Goal: Task Accomplishment & Management: Use online tool/utility

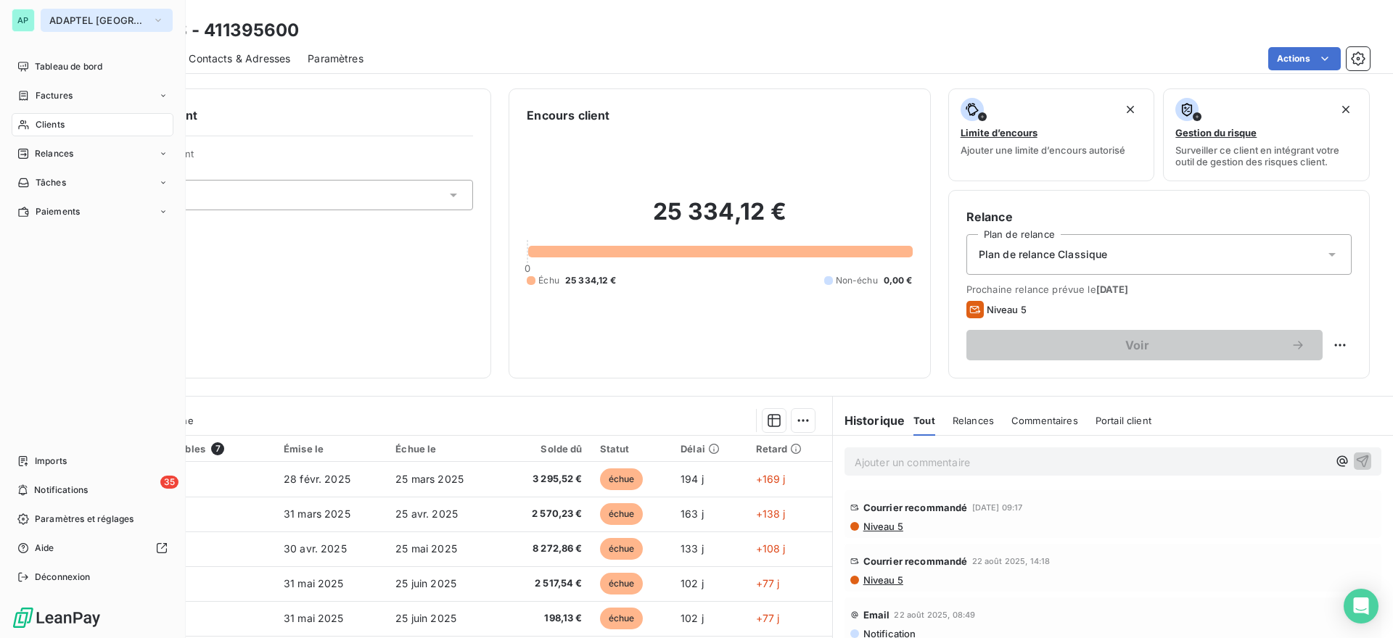
scroll to position [120, 0]
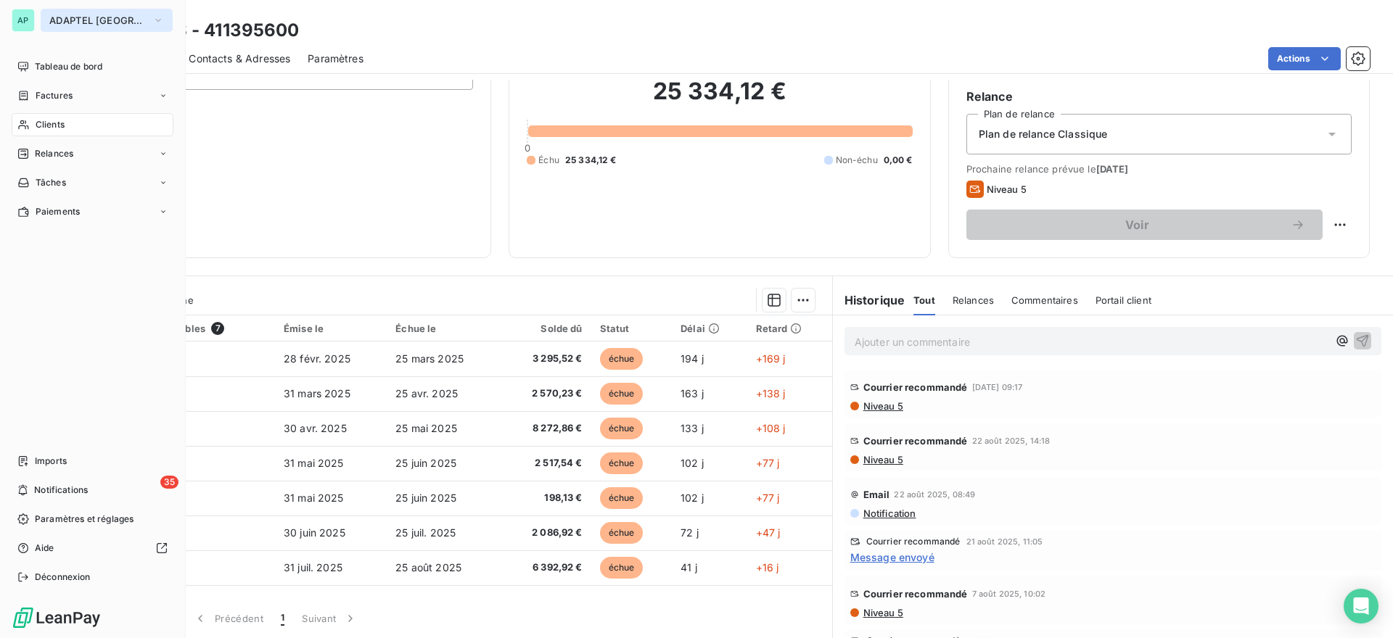
click at [62, 21] on span "ADAPTEL [GEOGRAPHIC_DATA]" at bounding box center [97, 21] width 97 height 12
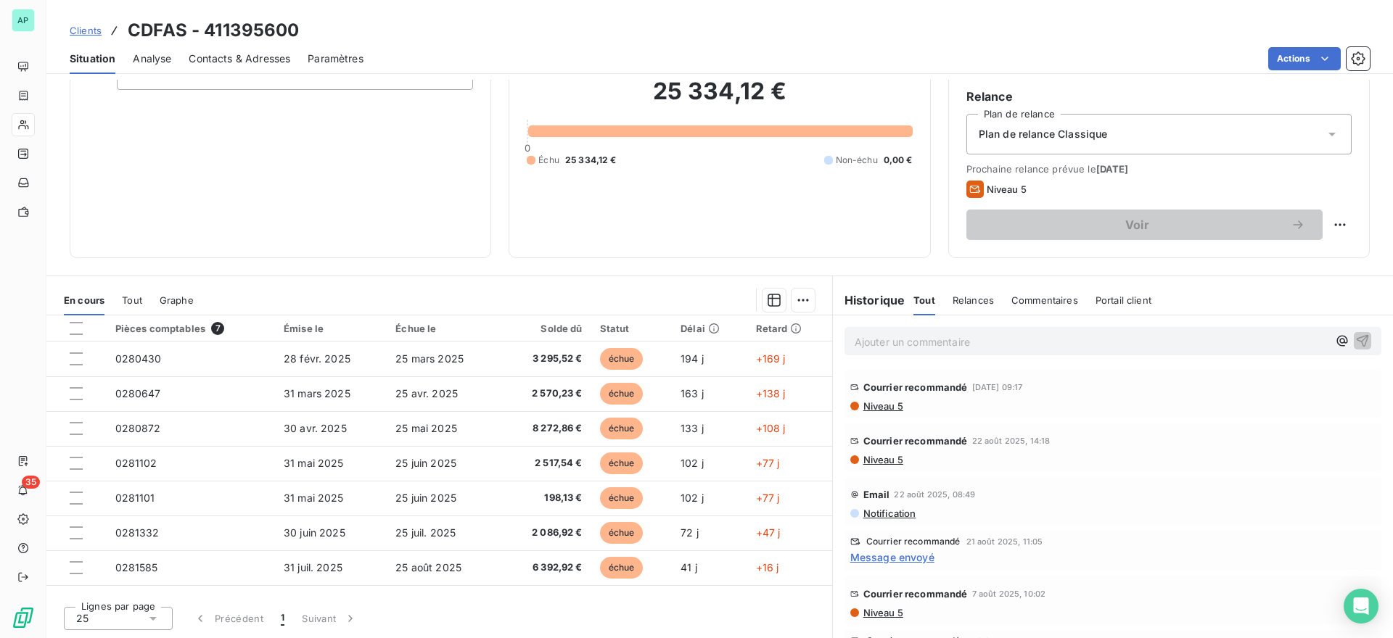
click at [436, 186] on div "Informations client Propriétés Client Tag" at bounding box center [280, 113] width 421 height 290
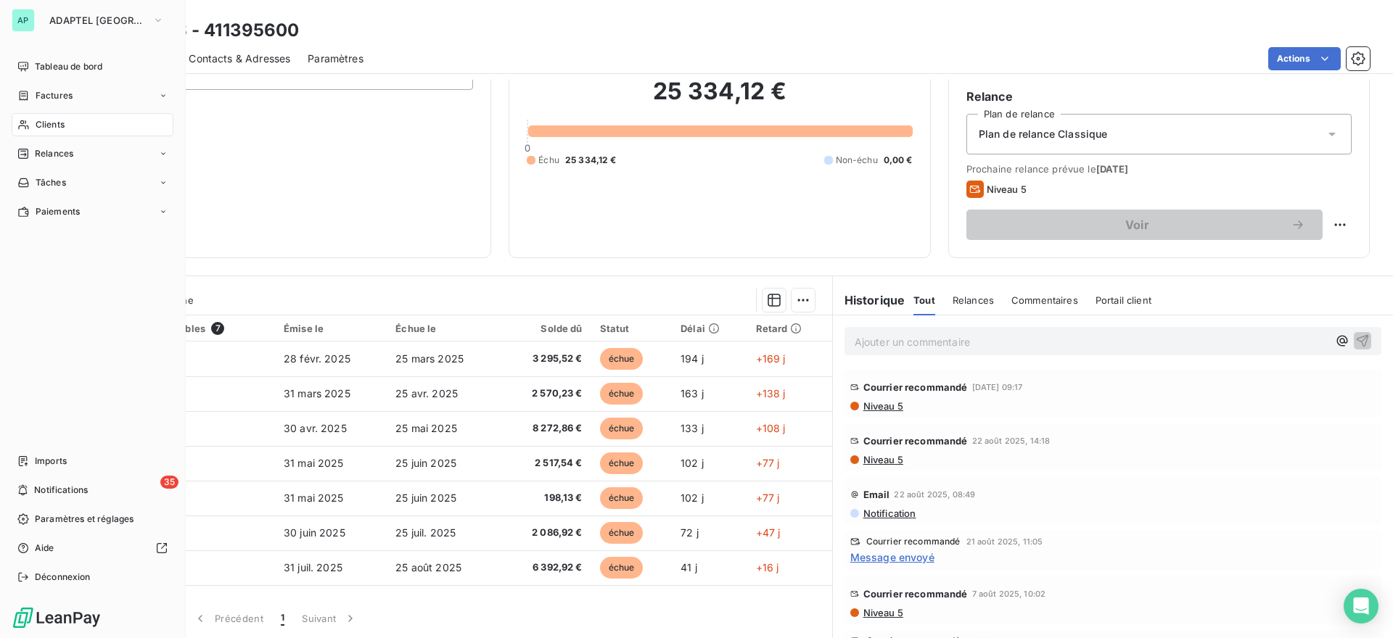
click at [62, 124] on span "Clients" at bounding box center [50, 124] width 29 height 13
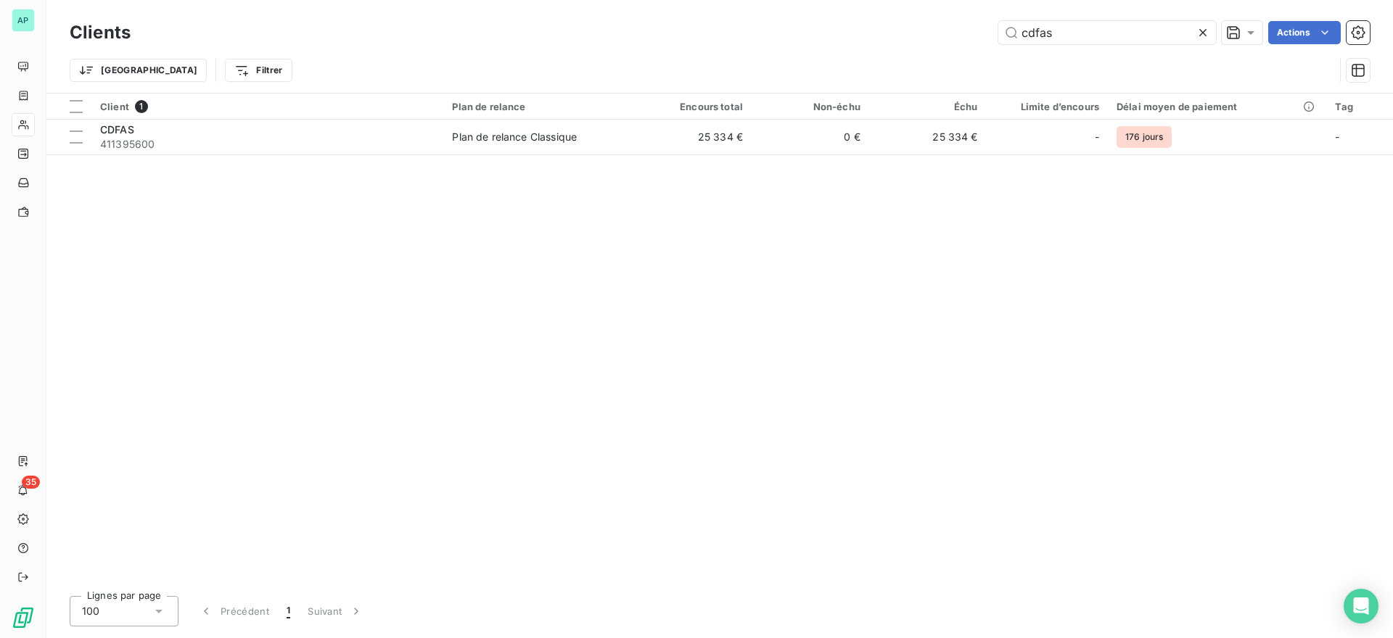
drag, startPoint x: 1073, startPoint y: 26, endPoint x: 885, endPoint y: 24, distance: 187.9
click at [885, 24] on div "cdfas Actions" at bounding box center [758, 32] width 1221 height 23
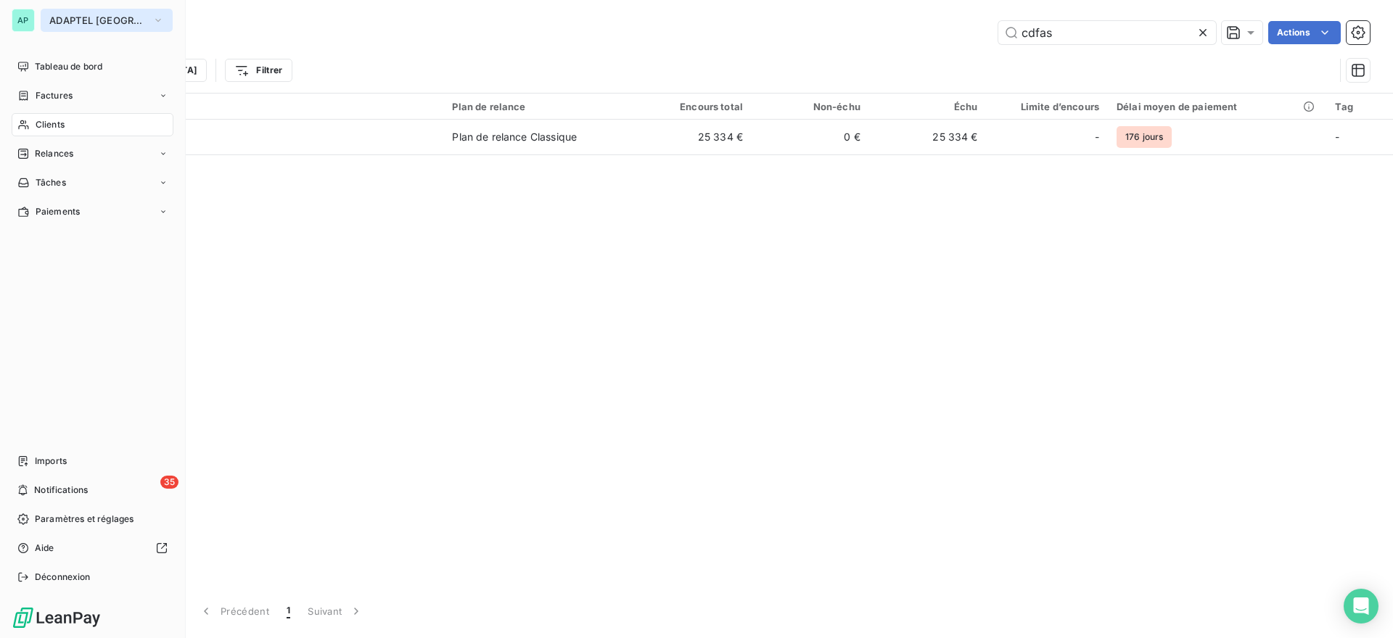
click at [107, 25] on span "ADAPTEL [GEOGRAPHIC_DATA]" at bounding box center [97, 21] width 97 height 12
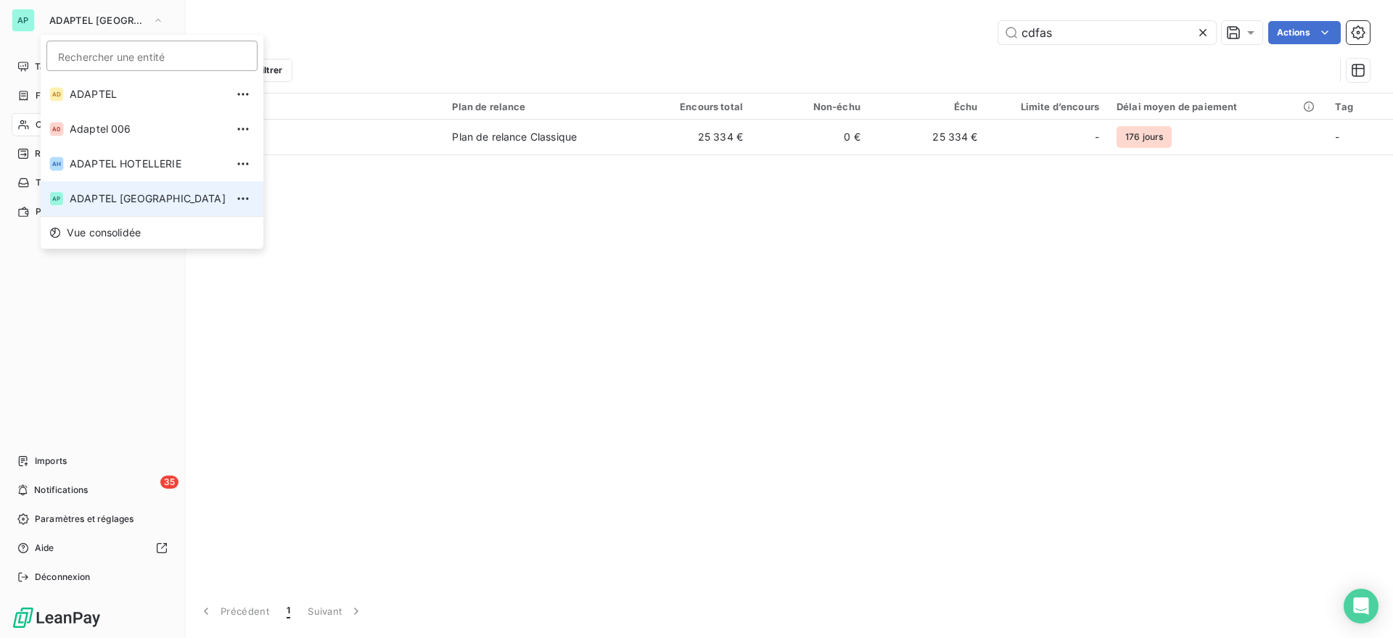
click at [128, 197] on span "ADAPTEL [GEOGRAPHIC_DATA]" at bounding box center [148, 198] width 156 height 15
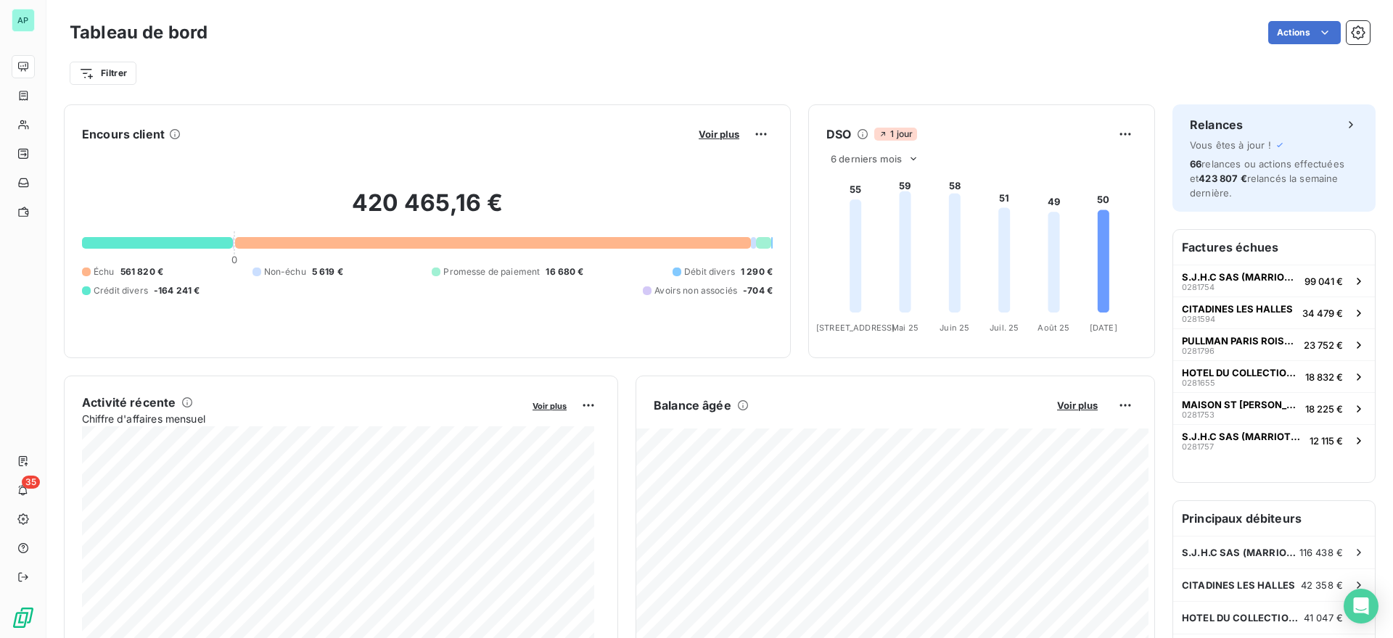
click at [475, 65] on div "Filtrer" at bounding box center [720, 73] width 1300 height 28
click at [860, 74] on div "Filtrer" at bounding box center [720, 73] width 1300 height 28
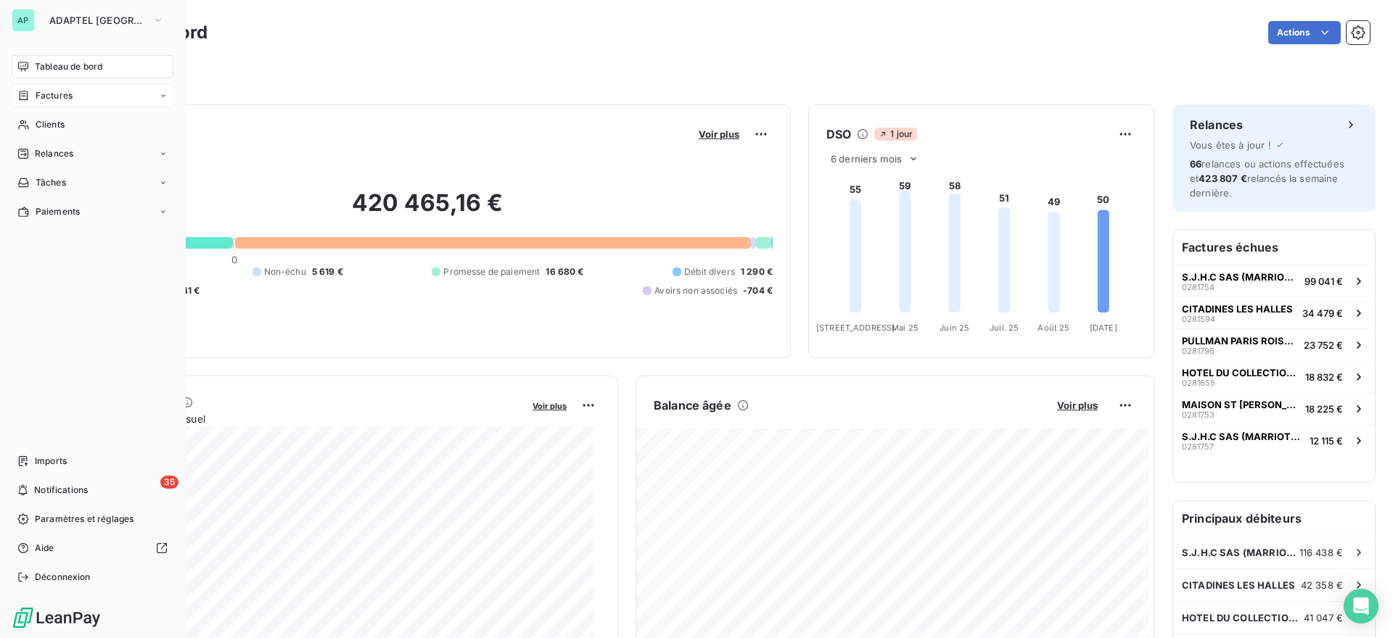
click at [24, 94] on icon at bounding box center [23, 96] width 12 height 12
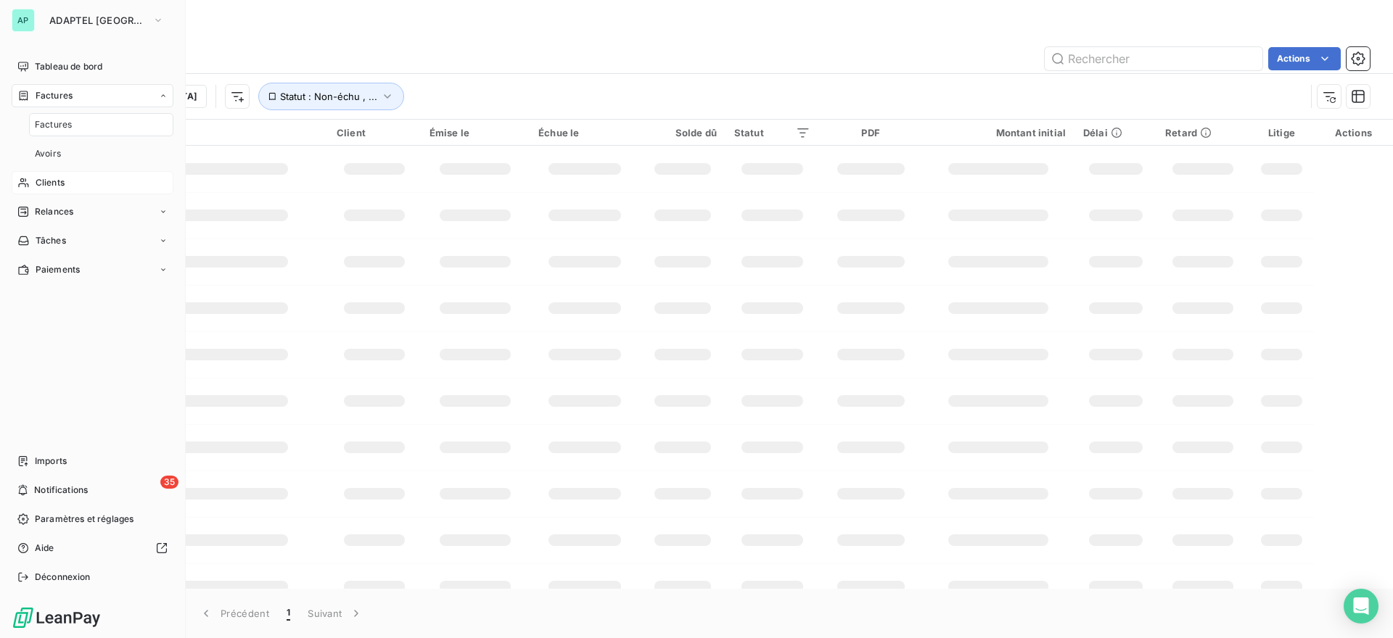
click at [48, 189] on div "Clients" at bounding box center [93, 182] width 162 height 23
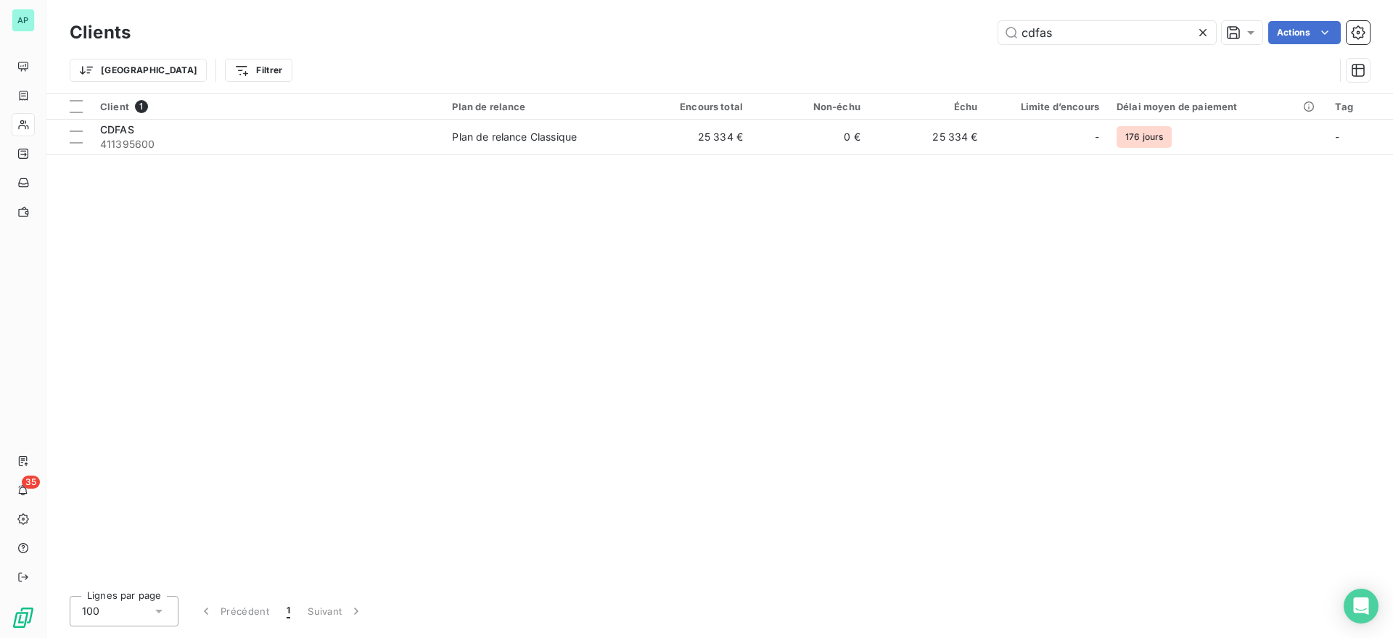
drag, startPoint x: 1115, startPoint y: 36, endPoint x: 921, endPoint y: 20, distance: 194.3
click at [921, 20] on div "Clients cdfas Actions" at bounding box center [720, 32] width 1300 height 30
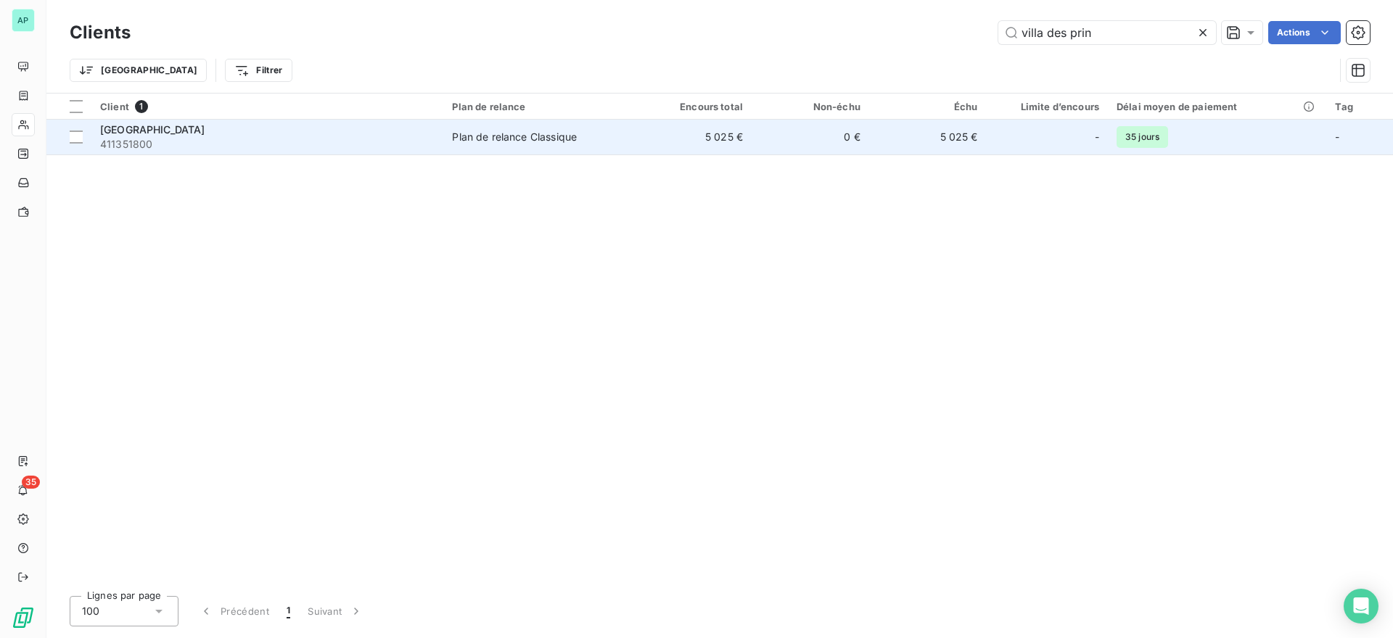
type input "villa des prin"
click at [194, 136] on div "[GEOGRAPHIC_DATA]" at bounding box center [267, 130] width 334 height 15
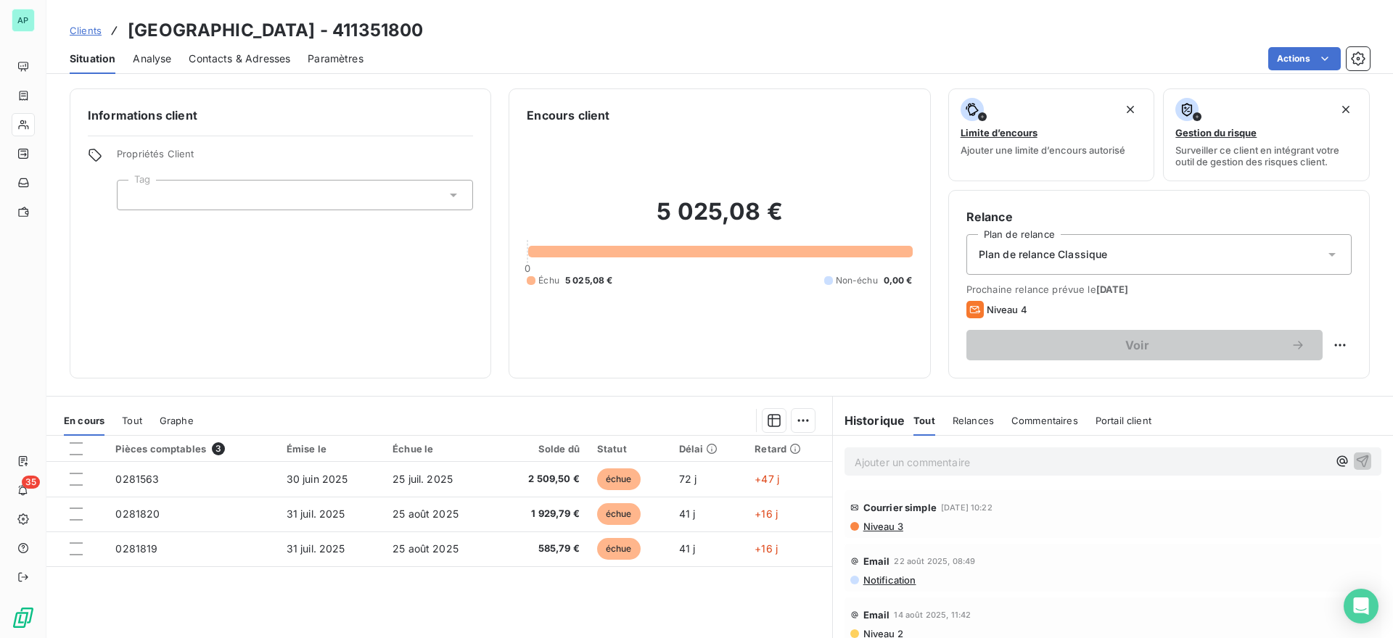
click at [1205, 252] on div "Plan de relance Classique" at bounding box center [1158, 254] width 385 height 41
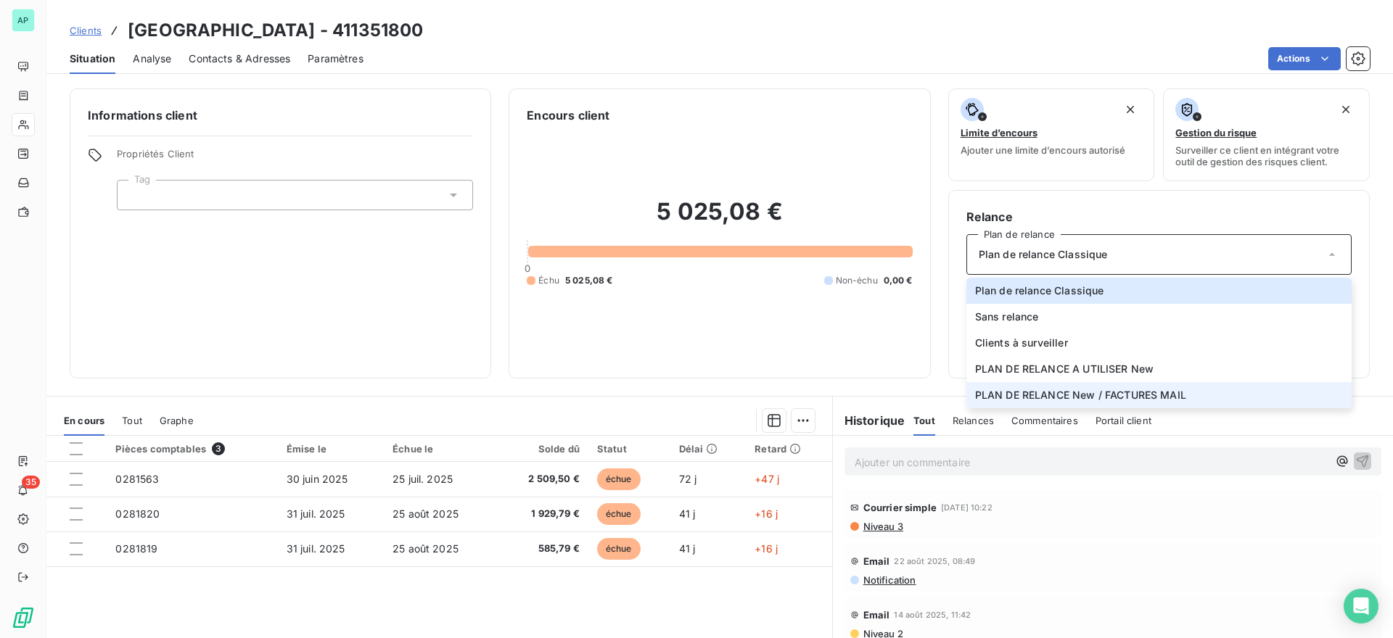
click at [1147, 395] on span "PLAN DE RELANCE New / FACTURES MAIL" at bounding box center [1080, 395] width 211 height 15
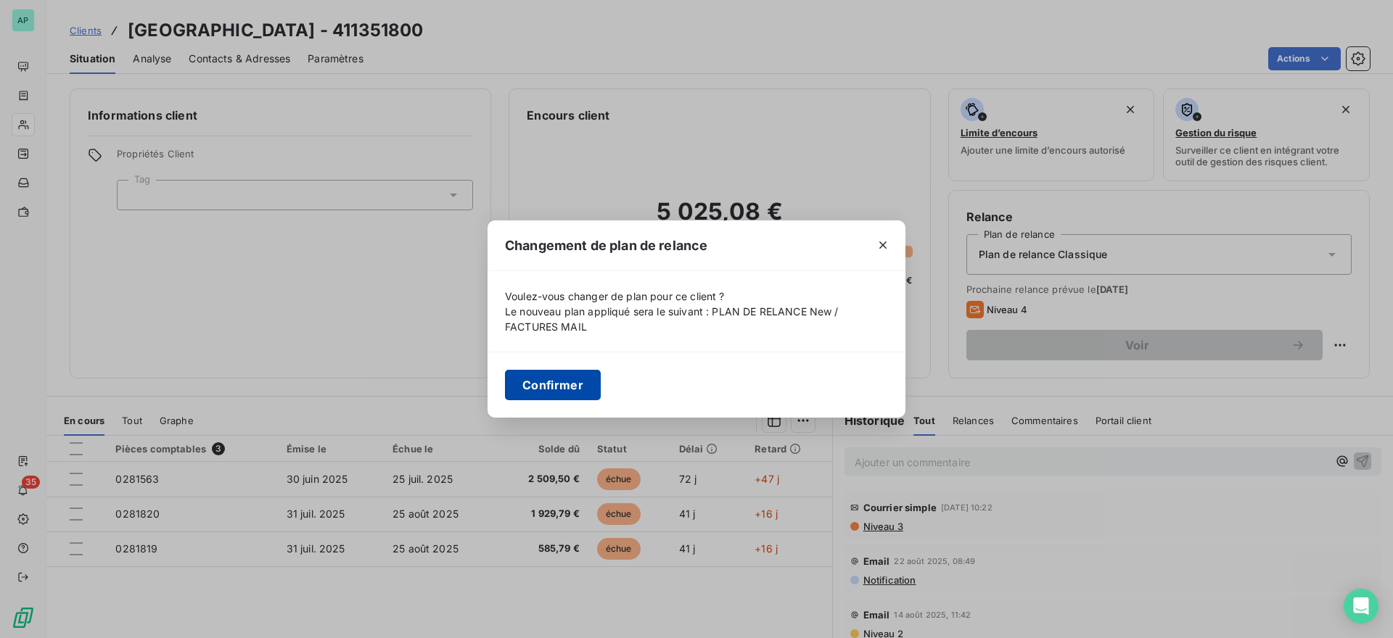
click at [559, 392] on button "Confirmer" at bounding box center [553, 385] width 96 height 30
